Goal: Information Seeking & Learning: Learn about a topic

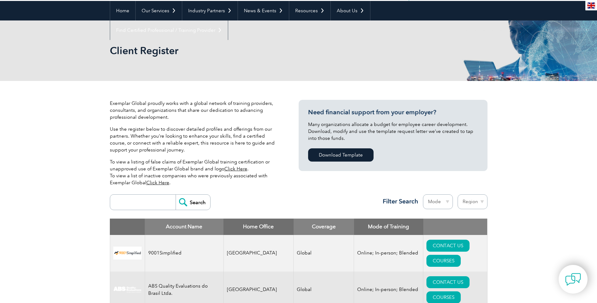
scroll to position [63, 0]
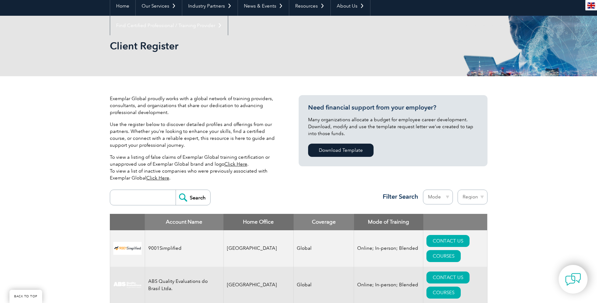
click at [239, 162] on link "Click Here" at bounding box center [235, 164] width 23 height 6
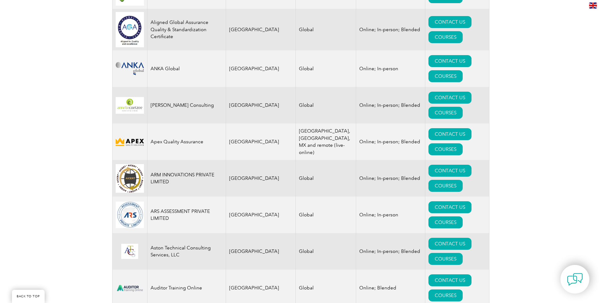
scroll to position [755, 0]
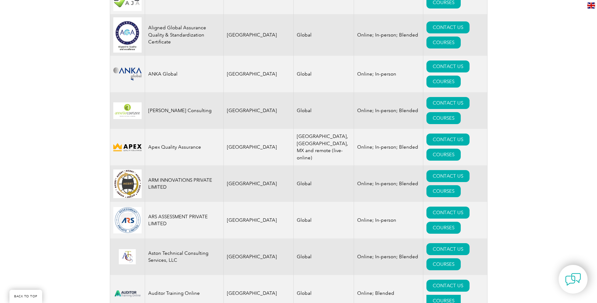
click at [457, 294] on link "COURSES" at bounding box center [443, 300] width 34 height 12
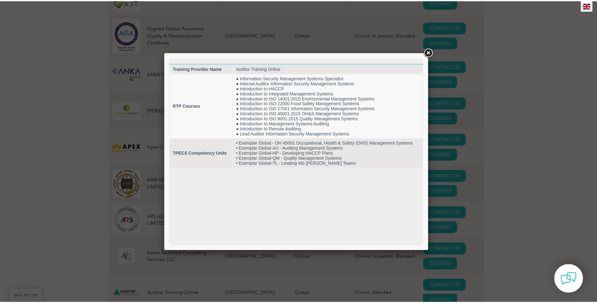
scroll to position [0, 0]
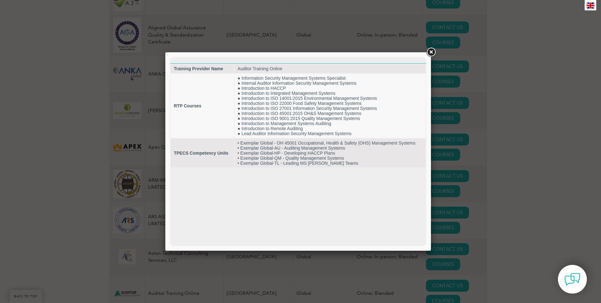
click at [432, 52] on link at bounding box center [431, 52] width 11 height 11
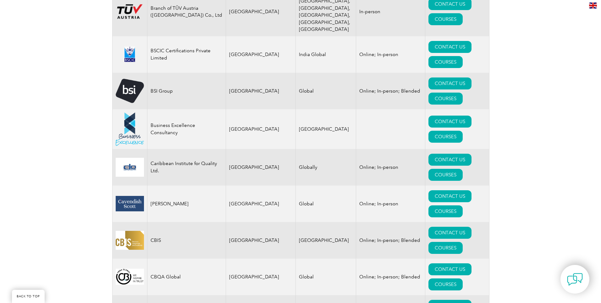
scroll to position [1604, 0]
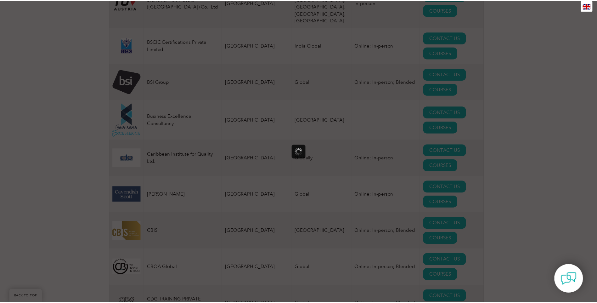
scroll to position [0, 0]
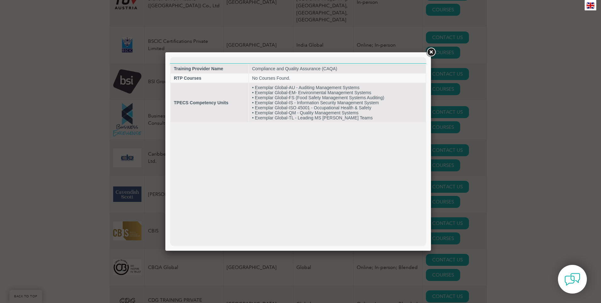
click at [434, 51] on link at bounding box center [431, 52] width 11 height 11
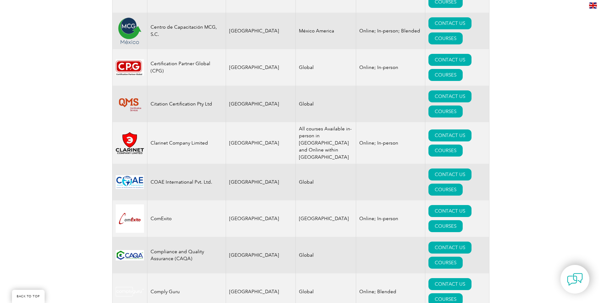
scroll to position [1950, 0]
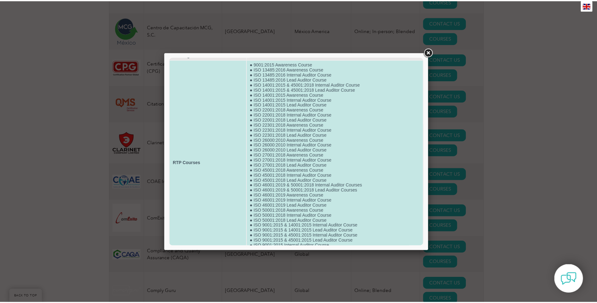
scroll to position [0, 0]
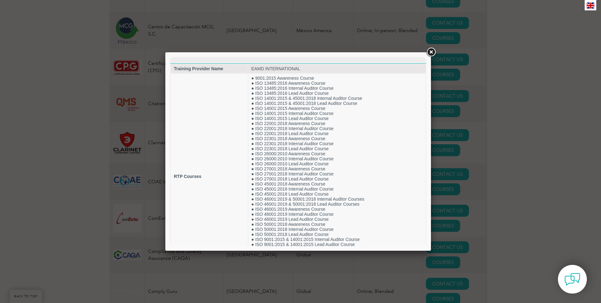
click at [432, 51] on link at bounding box center [431, 52] width 11 height 11
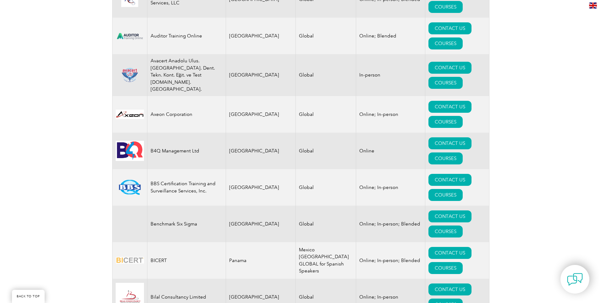
scroll to position [1083, 0]
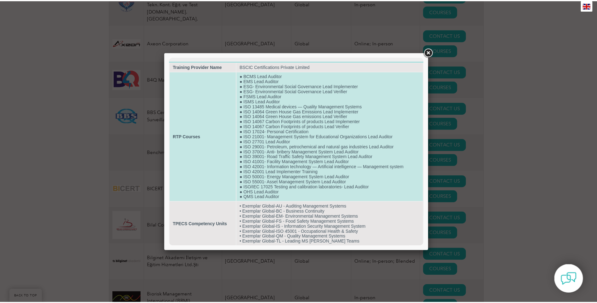
scroll to position [3, 0]
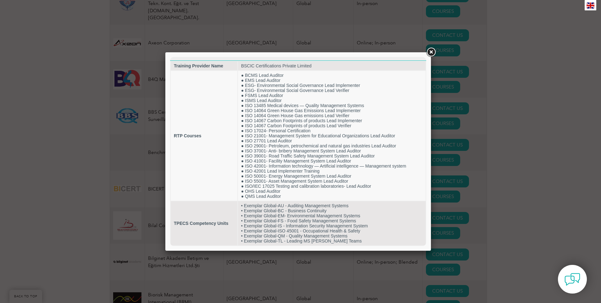
click at [432, 50] on link at bounding box center [431, 52] width 11 height 11
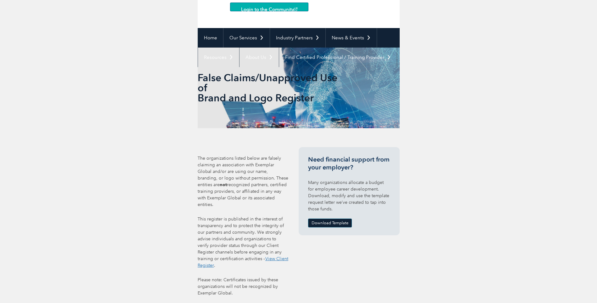
scroll to position [119, 0]
